Goal: Task Accomplishment & Management: Use online tool/utility

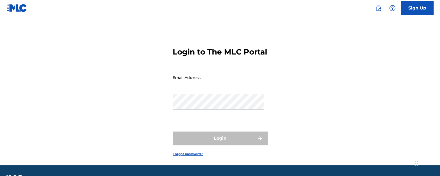
click at [217, 85] on input "Email Address" at bounding box center [219, 77] width 92 height 15
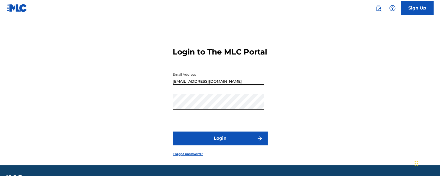
type input "Duke.McTesterson@gmail.com"
click at [206, 155] on form "Login to The MLC Portal Email Address Duke.McTesterson@gmail.com Password Login…" at bounding box center [220, 97] width 95 height 135
click at [202, 145] on button "Login" at bounding box center [220, 138] width 95 height 14
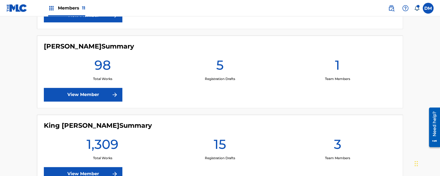
scroll to position [486, 0]
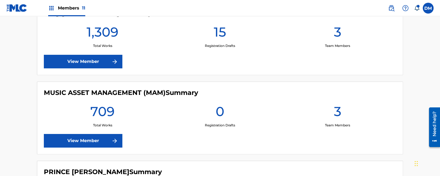
click at [92, 141] on link "View Member" at bounding box center [83, 141] width 79 height 14
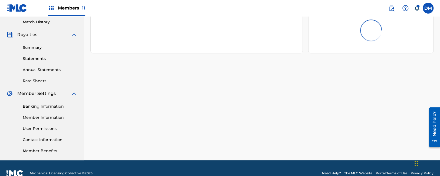
scroll to position [35, 0]
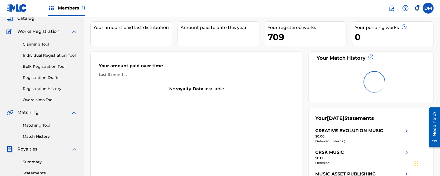
click at [44, 100] on link "Overclaims Tool" at bounding box center [50, 100] width 55 height 6
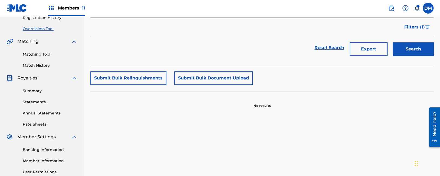
scroll to position [74, 0]
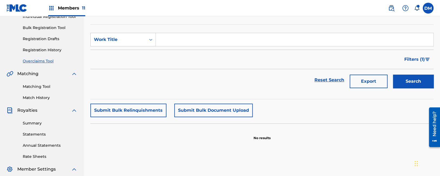
click at [139, 112] on button "Submit Bulk Relinquishments" at bounding box center [128, 110] width 76 height 14
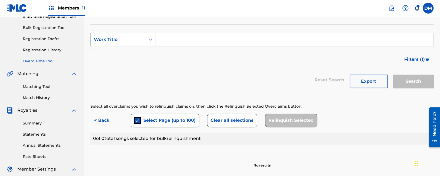
click at [98, 118] on button "< Back" at bounding box center [106, 120] width 32 height 14
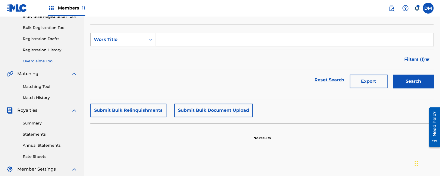
click at [200, 109] on button "Submit Bulk Document Upload" at bounding box center [213, 110] width 79 height 14
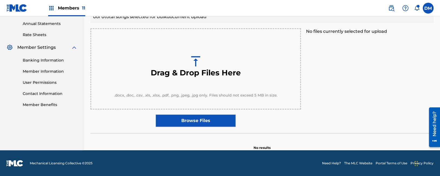
scroll to position [0, 0]
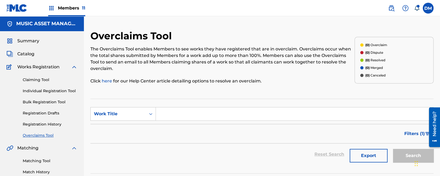
click at [46, 7] on div "Members 11" at bounding box center [45, 8] width 79 height 16
click at [53, 6] on img at bounding box center [51, 8] width 6 height 6
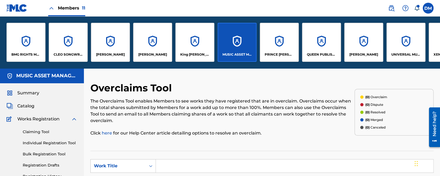
click at [12, 47] on div "BMG RIGHTS MANAGEMENT US, LLC" at bounding box center [25, 42] width 39 height 39
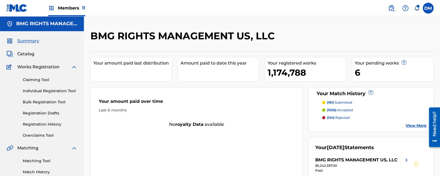
click at [32, 137] on link "Overclaims Tool" at bounding box center [50, 135] width 55 height 6
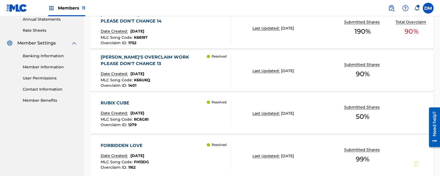
scroll to position [143, 0]
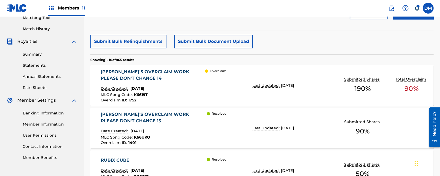
click at [28, 4] on div "Members 11" at bounding box center [45, 8] width 79 height 16
click at [28, 9] on div "Members 11" at bounding box center [45, 8] width 79 height 16
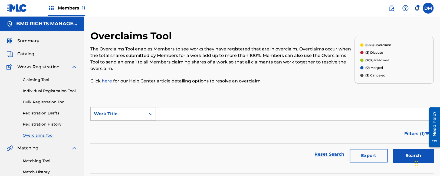
scroll to position [171, 0]
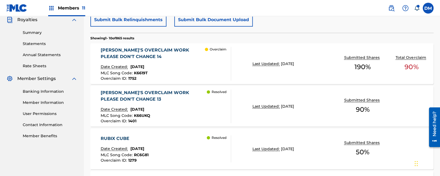
click at [66, 15] on div "Members 11" at bounding box center [66, 8] width 37 height 16
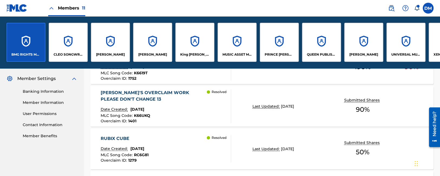
click at [396, 34] on div "UNIVERSAL MUSIC PUB GROUP" at bounding box center [406, 42] width 39 height 39
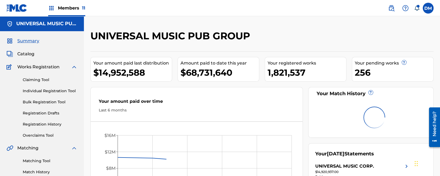
click at [38, 136] on link "Overclaims Tool" at bounding box center [50, 135] width 55 height 6
